Goal: Complete application form: Complete application form

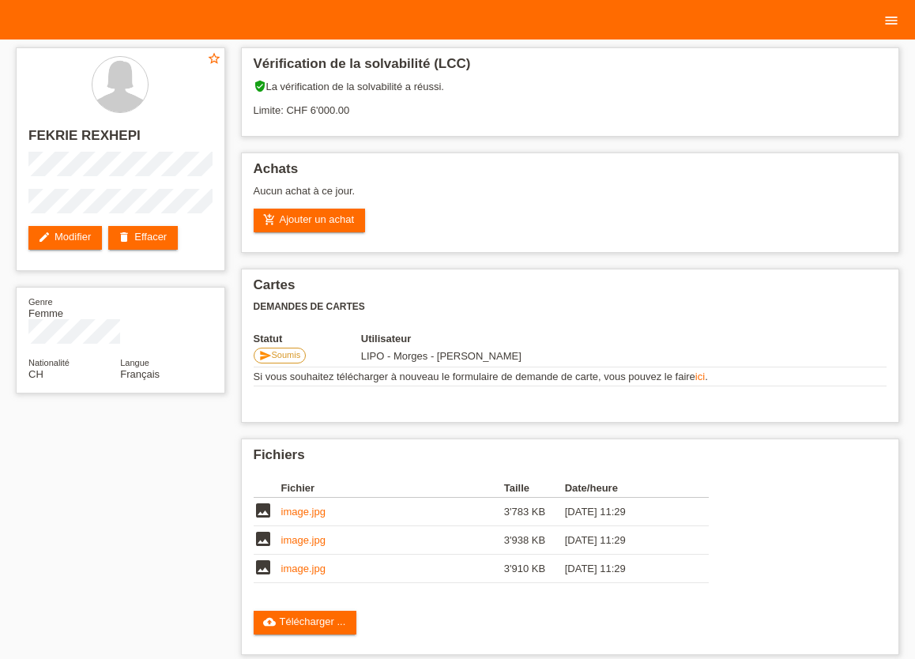
click at [897, 22] on icon "menu" at bounding box center [892, 21] width 16 height 16
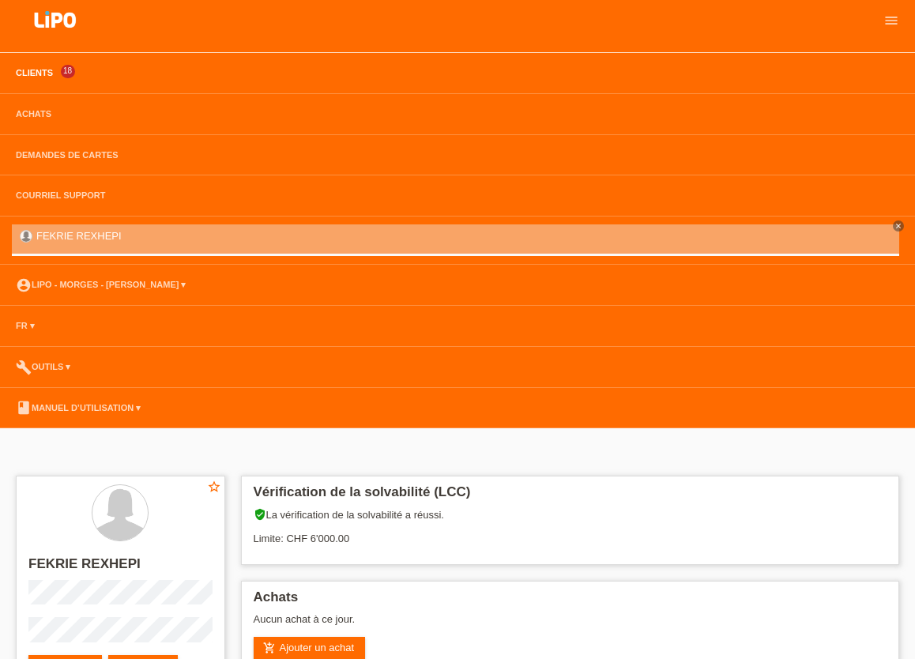
click at [37, 72] on link "Clients" at bounding box center [34, 72] width 53 height 9
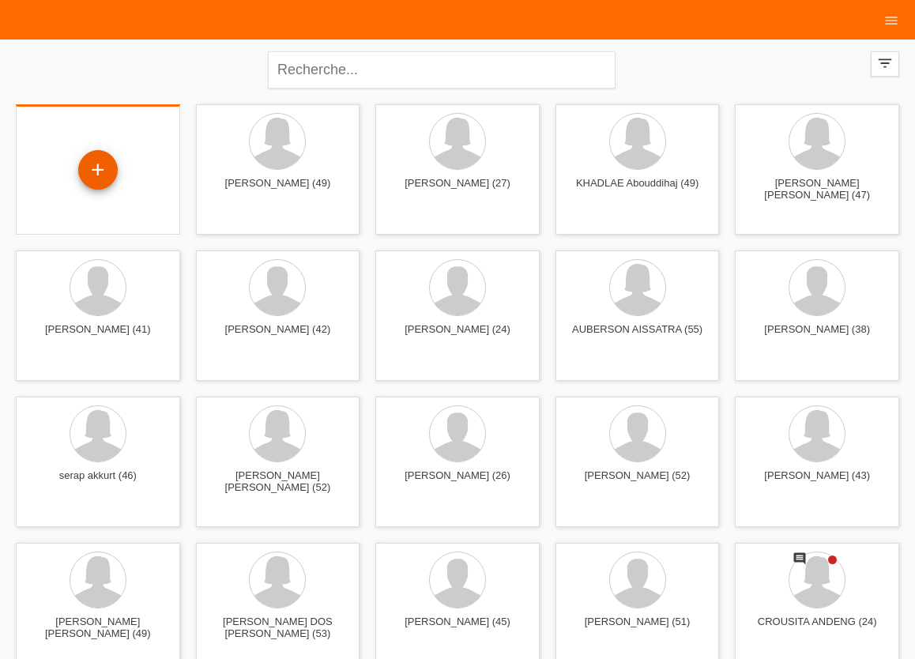
click at [92, 171] on div "+" at bounding box center [98, 170] width 40 height 40
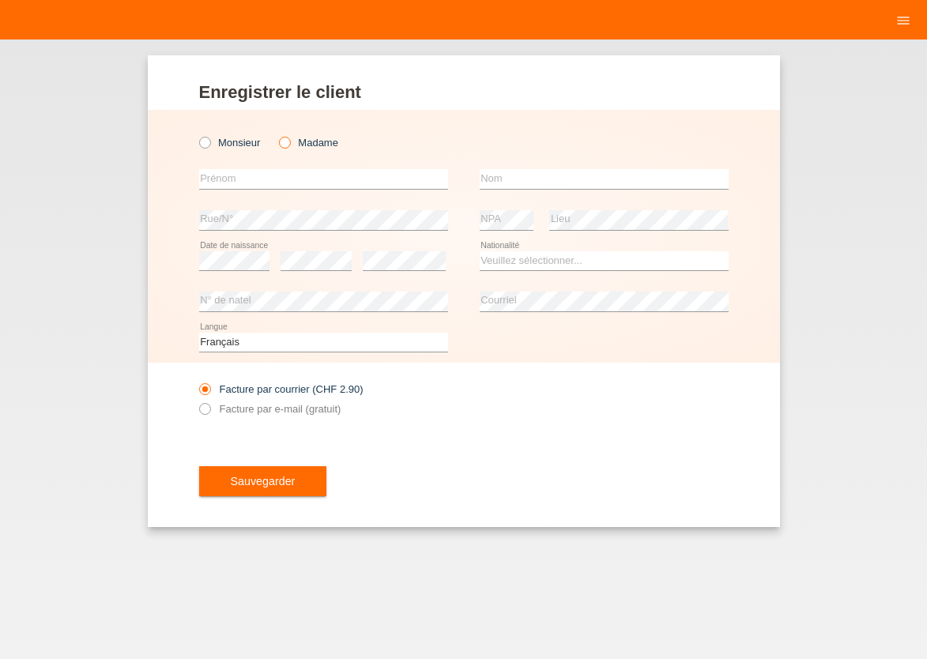
click at [277, 134] on icon at bounding box center [277, 134] width 0 height 0
click at [287, 144] on input "Madame" at bounding box center [284, 142] width 10 height 10
radio input "true"
click at [271, 176] on input "text" at bounding box center [323, 179] width 249 height 20
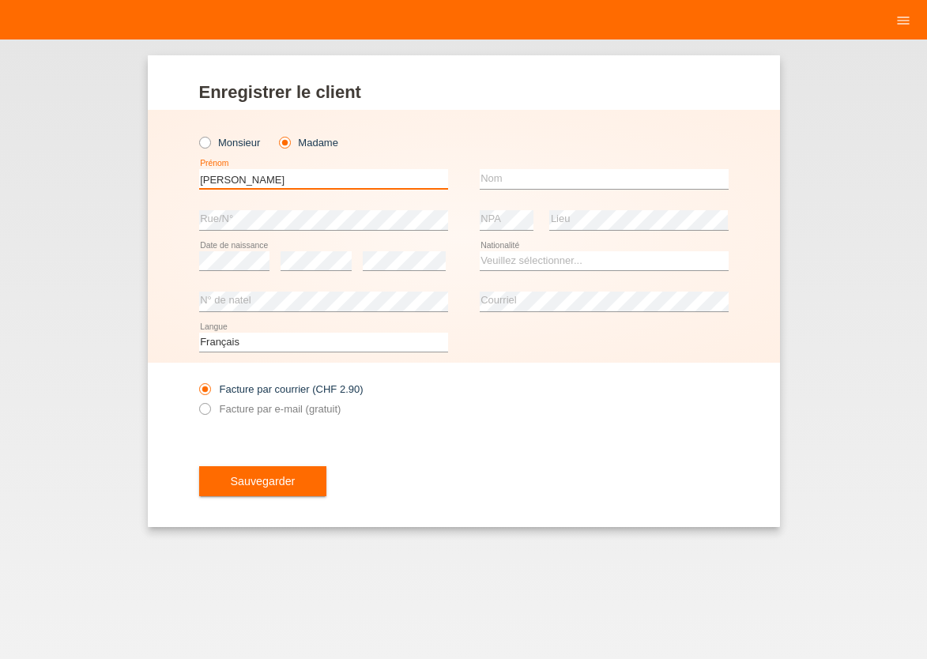
type input "[PERSON_NAME] [PERSON_NAME]"
type input "ROUX"
select select "CH"
click at [196, 401] on icon at bounding box center [196, 401] width 0 height 0
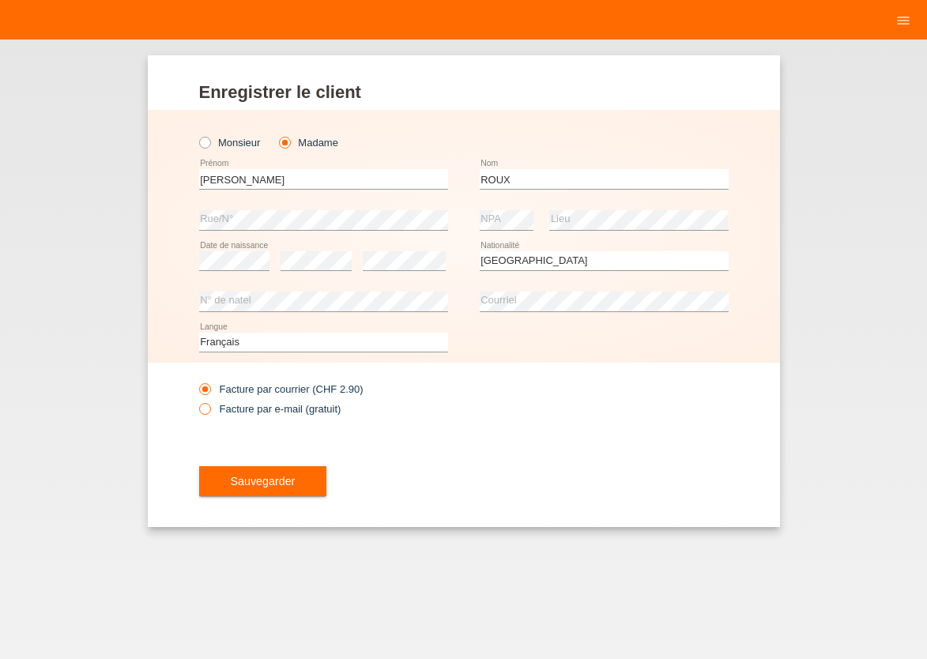
click at [209, 411] on input "Facture par e-mail (gratuit)" at bounding box center [204, 413] width 10 height 20
radio input "true"
click at [295, 485] on button "Sauvegarder" at bounding box center [263, 481] width 128 height 30
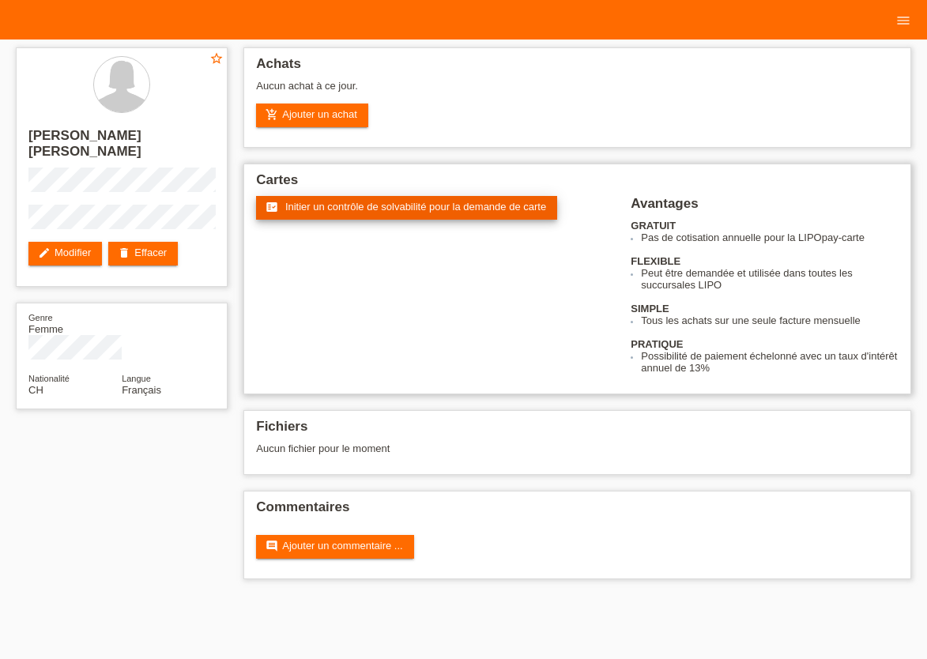
click at [386, 212] on span "Initier un contrôle de solvabilité pour la demande de carte" at bounding box center [415, 207] width 261 height 12
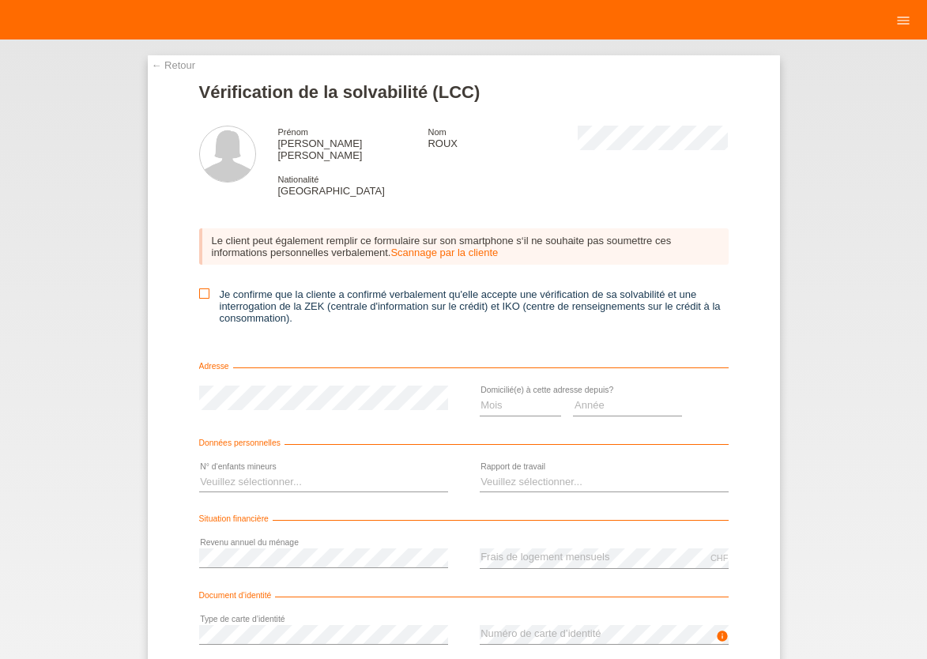
click at [199, 288] on icon at bounding box center [204, 293] width 10 height 10
click at [199, 288] on input "Je confirme que la cliente a confirmé verbalement qu'elle accepte une vérificat…" at bounding box center [204, 293] width 10 height 10
checkbox input "true"
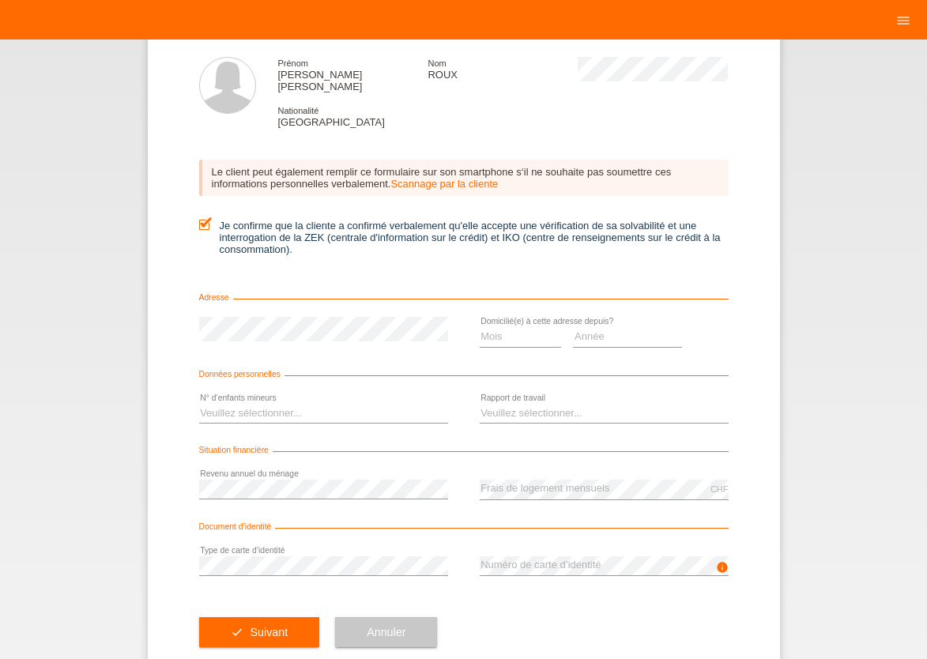
scroll to position [70, 0]
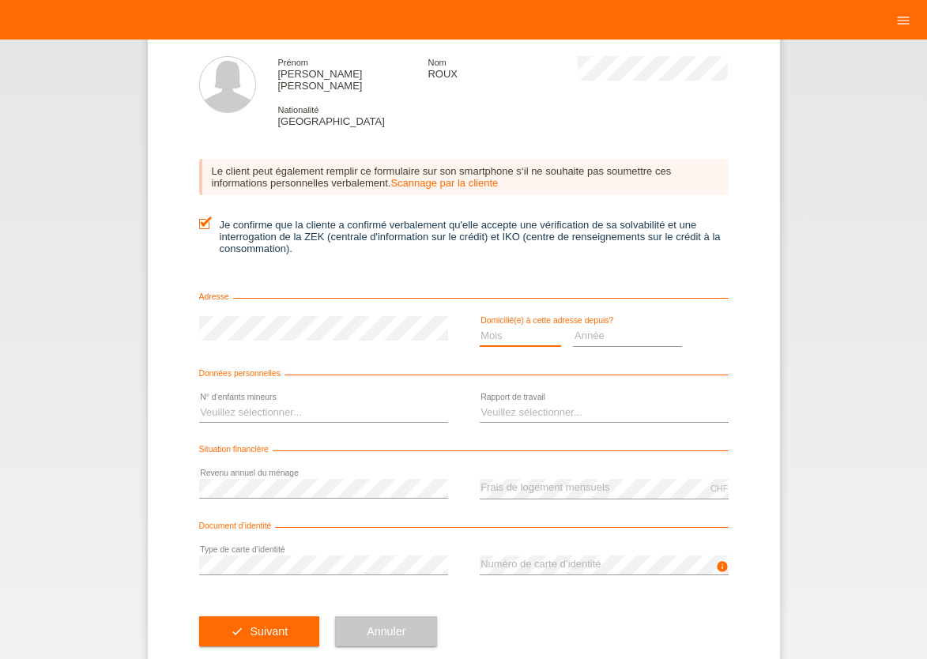
click at [480, 326] on select "Mois 01 02 03 04 05 06 07 08 09 10" at bounding box center [521, 335] width 82 height 19
select select "11"
click at [0, 0] on option "11" at bounding box center [0, 0] width 0 height 0
click at [573, 326] on select "Année 2025 2024 2023 2022 2021 2020 2019 2018 2017 2016 2015 2014 2013 2012 201…" at bounding box center [627, 335] width 109 height 19
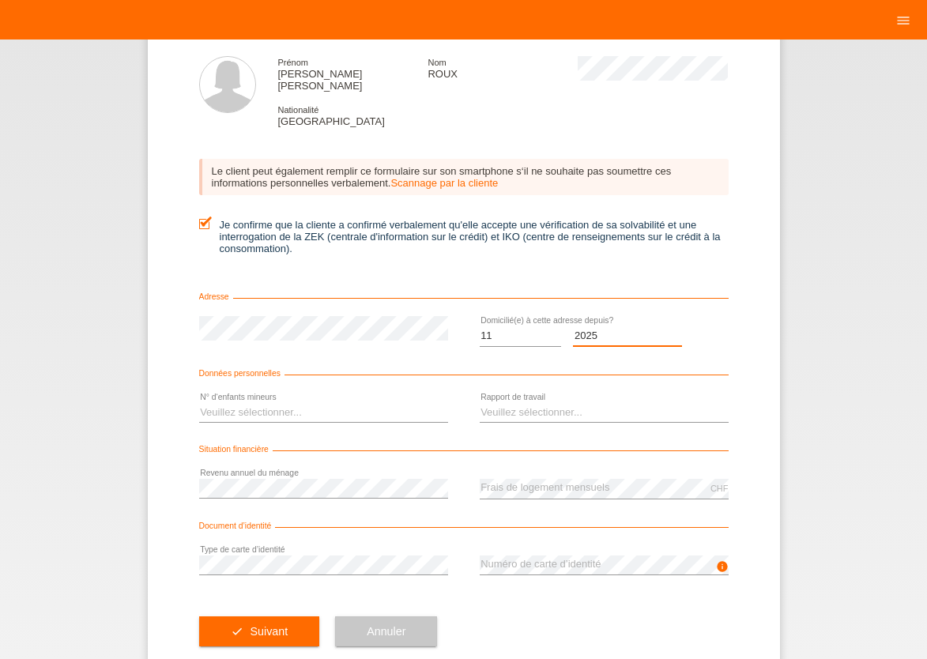
select select "2024"
click at [0, 0] on option "2024" at bounding box center [0, 0] width 0 height 0
click at [199, 403] on select "Veuillez sélectionner... 0 1 2 3 4 5 6 7 8 9" at bounding box center [323, 412] width 249 height 19
select select "0"
click at [0, 0] on option "0" at bounding box center [0, 0] width 0 height 0
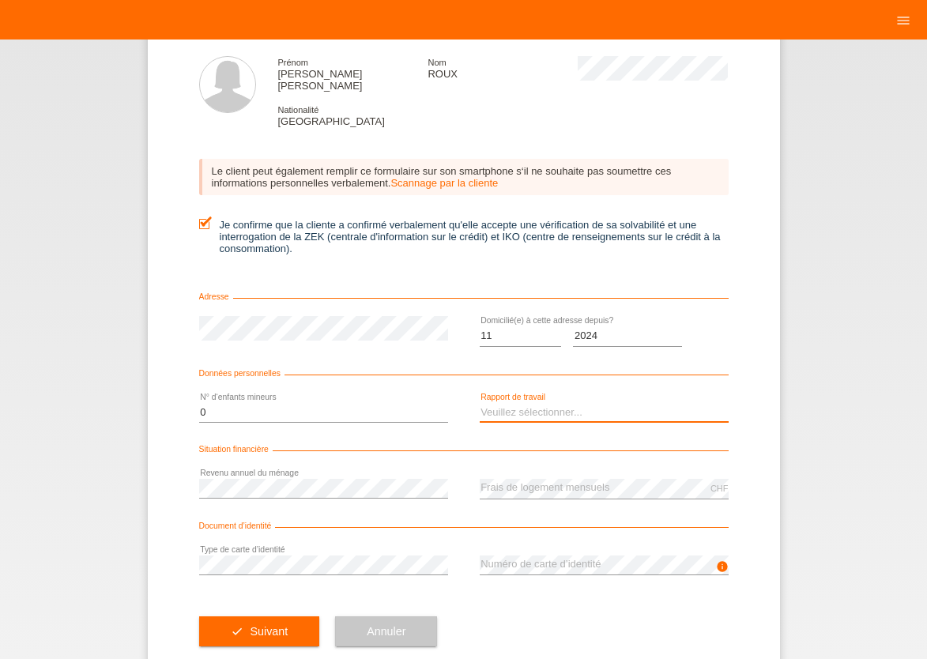
click at [480, 403] on select "Veuillez sélectionner... A durée indéterminée A durée déterminée Apprenti/étudi…" at bounding box center [604, 412] width 249 height 19
select select "UNLIMITED"
click at [0, 0] on option "A durée indéterminée" at bounding box center [0, 0] width 0 height 0
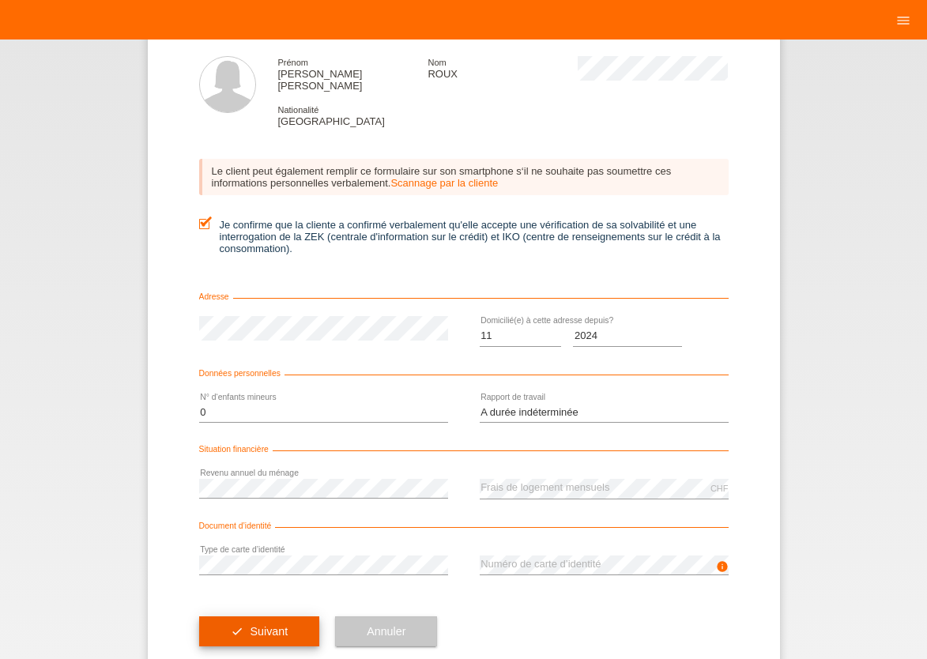
click at [289, 627] on button "check Suivant" at bounding box center [259, 631] width 121 height 30
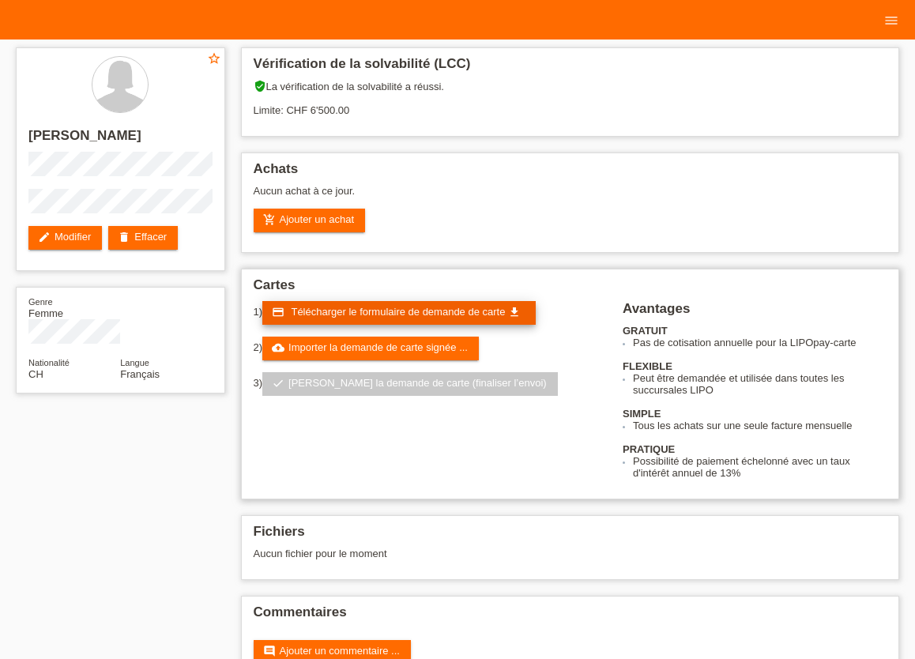
click at [362, 318] on span "Télécharger le formulaire de demande de carte" at bounding box center [398, 312] width 214 height 12
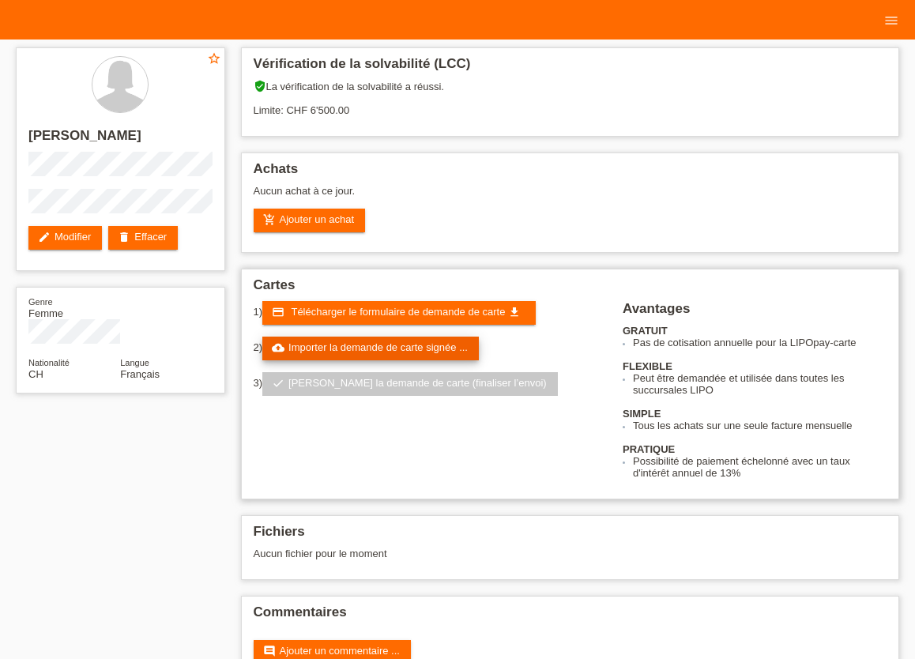
click at [405, 359] on link "cloud_upload Importer la demande de carte signée ..." at bounding box center [370, 349] width 217 height 24
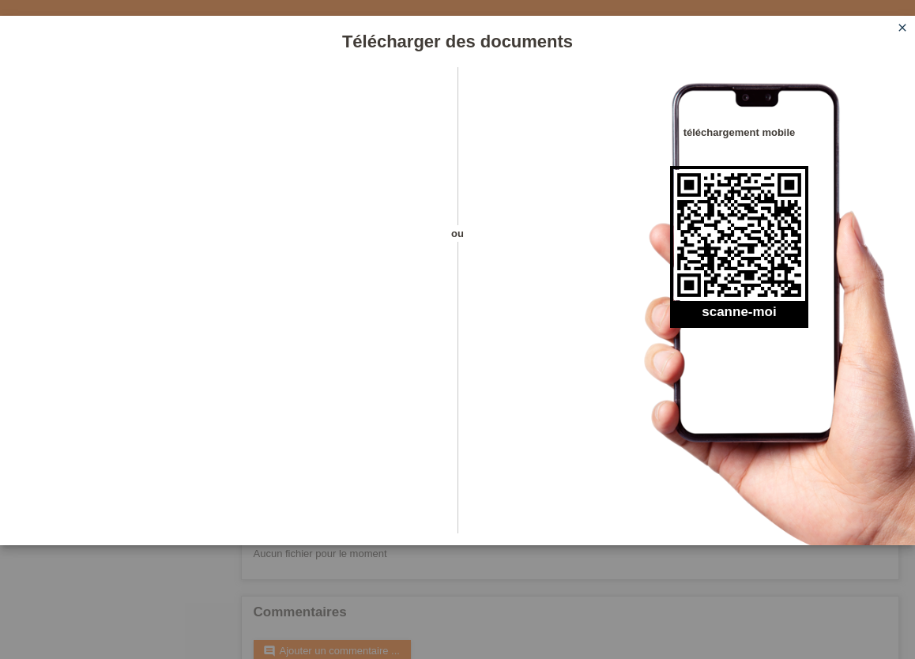
click at [901, 28] on icon "close" at bounding box center [902, 27] width 13 height 13
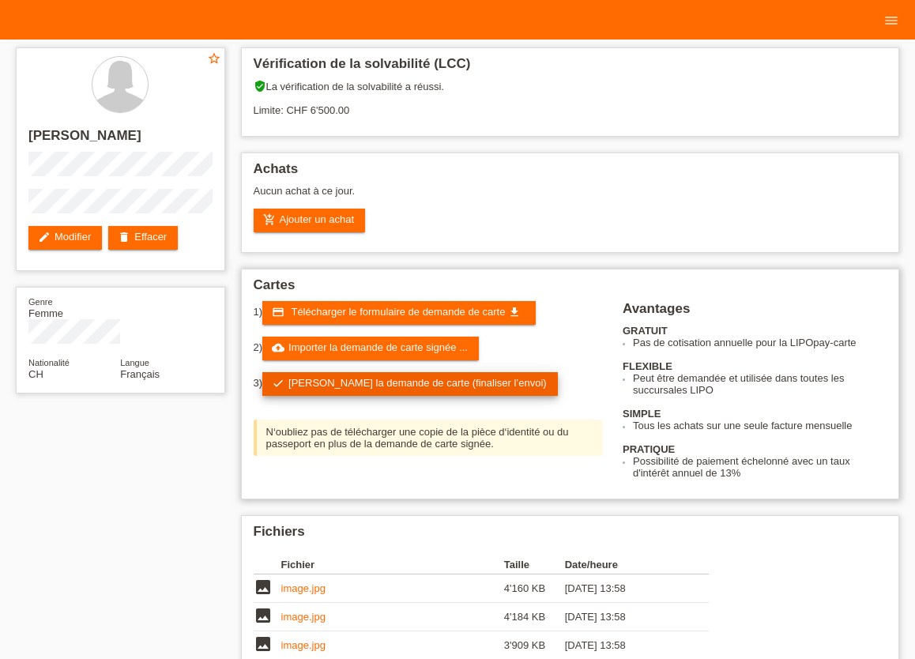
click at [386, 387] on link "check Soumettre la demande de carte (finaliser l’envoi)" at bounding box center [410, 384] width 296 height 24
